Goal: Navigation & Orientation: Find specific page/section

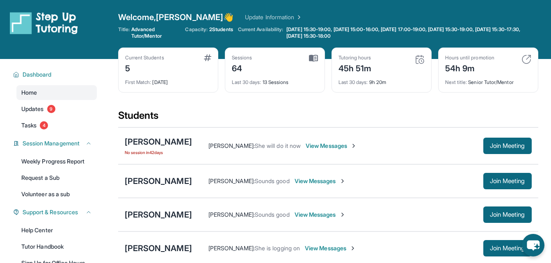
scroll to position [30, 0]
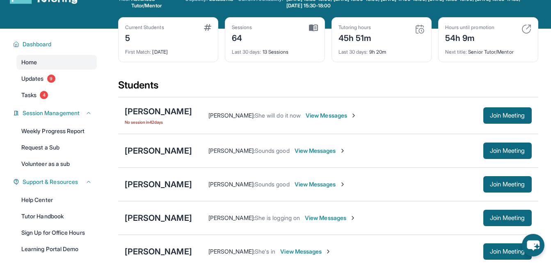
click at [490, 257] on button "Join Meeting" at bounding box center [507, 252] width 48 height 16
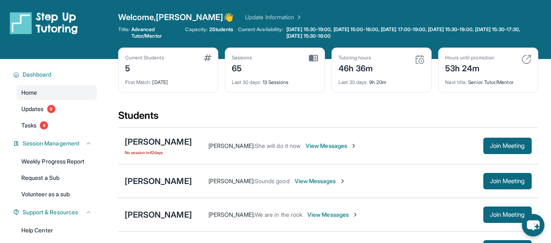
click at [285, 113] on div "Students" at bounding box center [328, 118] width 420 height 18
click at [284, 125] on div "Students" at bounding box center [328, 118] width 420 height 18
click at [270, 114] on div "Students" at bounding box center [328, 118] width 420 height 18
click at [258, 114] on div "Students" at bounding box center [328, 118] width 420 height 18
